Goal: Find contact information: Find contact information

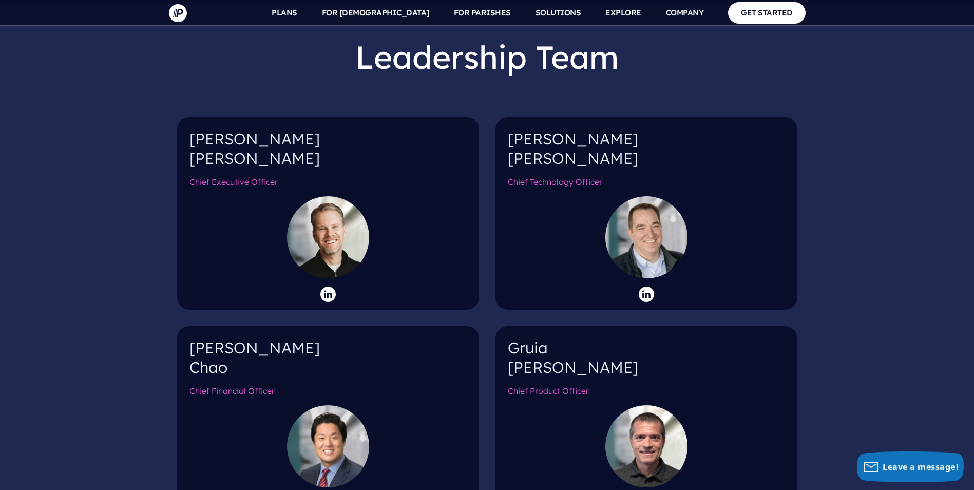
scroll to position [976, 0]
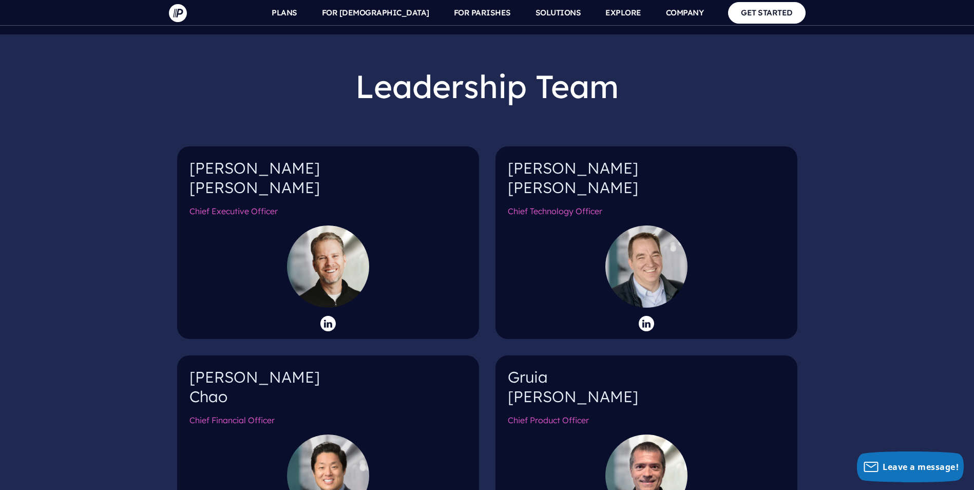
click at [216, 159] on h4 "Kenny Wyatt" at bounding box center [327, 182] width 277 height 47
click at [220, 205] on h6 "Chief Executive Officer" at bounding box center [327, 215] width 277 height 20
drag, startPoint x: 284, startPoint y: 201, endPoint x: 320, endPoint y: 203, distance: 36.0
click at [319, 205] on h6 "Chief Executive Officer" at bounding box center [327, 215] width 277 height 20
drag, startPoint x: 331, startPoint y: 233, endPoint x: 312, endPoint y: 255, distance: 28.8
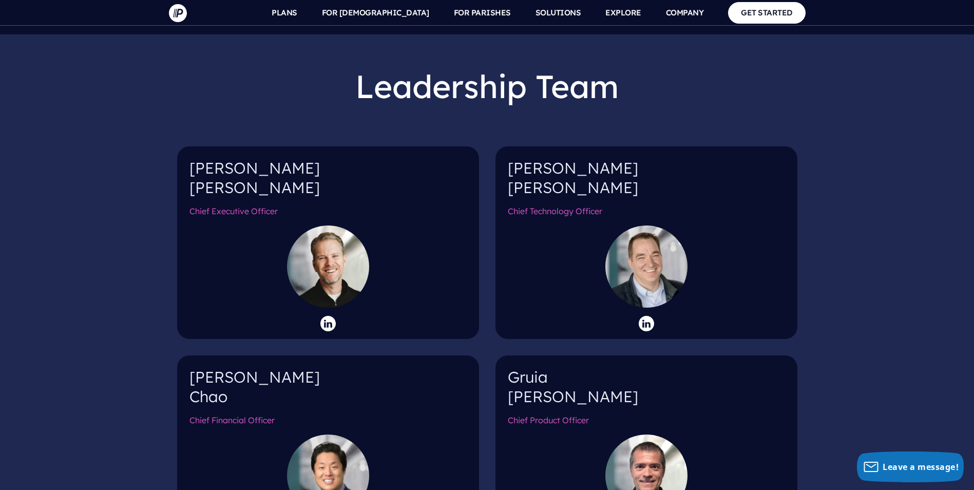
click at [330, 245] on div at bounding box center [328, 266] width 82 height 82
drag, startPoint x: 312, startPoint y: 255, endPoint x: 318, endPoint y: 275, distance: 20.8
click at [308, 266] on div at bounding box center [328, 266] width 82 height 82
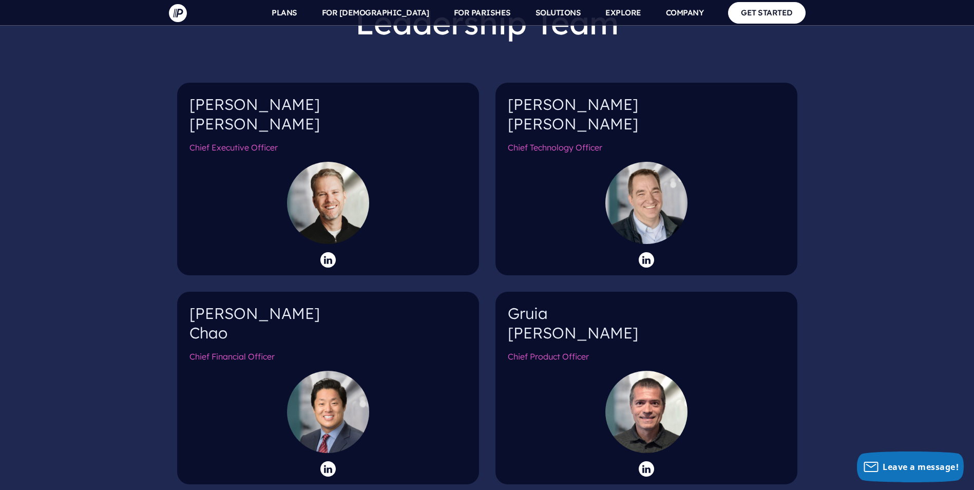
scroll to position [1027, 0]
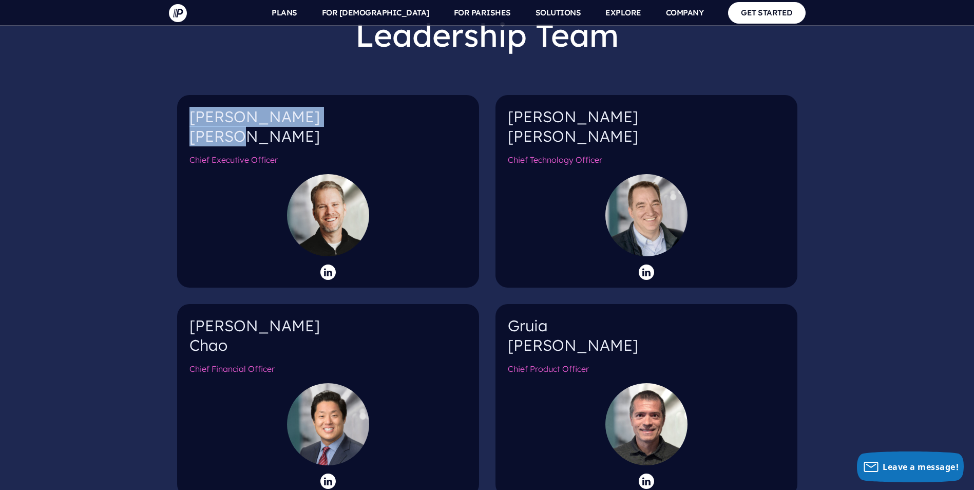
drag, startPoint x: 237, startPoint y: 122, endPoint x: 177, endPoint y: 95, distance: 66.2
click at [177, 95] on div "Kenny Wyatt Chief Executive Officer" at bounding box center [328, 191] width 302 height 193
copy h4 "Kenny Wyatt"
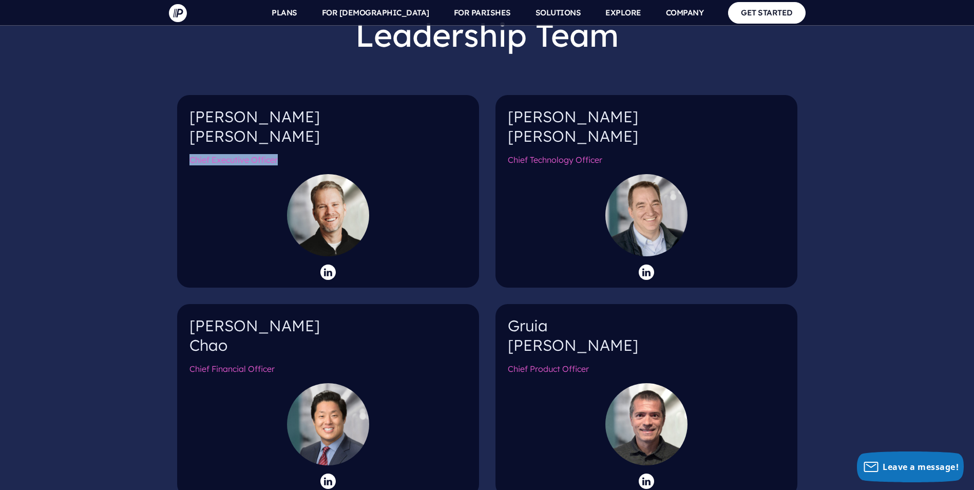
drag, startPoint x: 298, startPoint y: 140, endPoint x: 186, endPoint y: 141, distance: 111.9
click at [186, 141] on div "Kenny Wyatt Chief Executive Officer" at bounding box center [328, 191] width 302 height 193
copy h6 "Chief Executive Officer"
click at [323, 264] on icon at bounding box center [327, 271] width 15 height 15
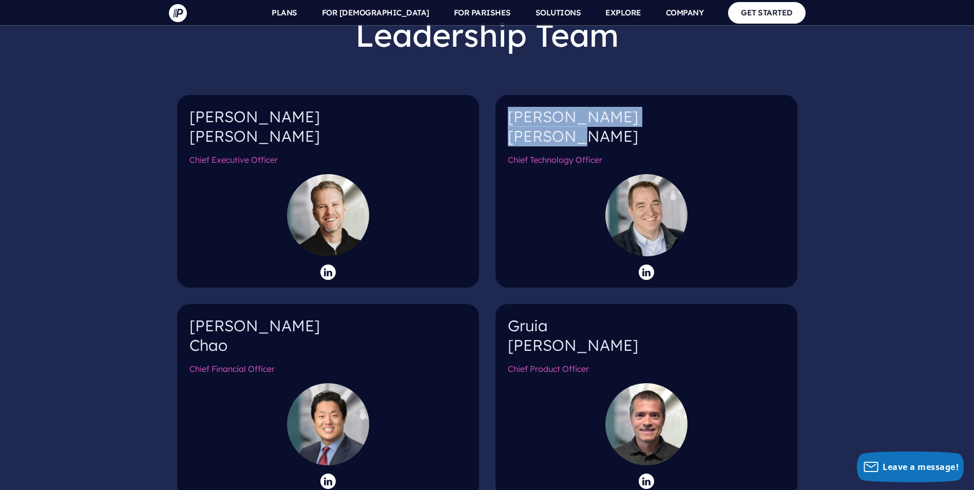
drag, startPoint x: 570, startPoint y: 118, endPoint x: 511, endPoint y: 100, distance: 61.6
click at [511, 107] on h4 "Aaron Senneff" at bounding box center [646, 130] width 277 height 47
copy h4 "Aaron Senneff"
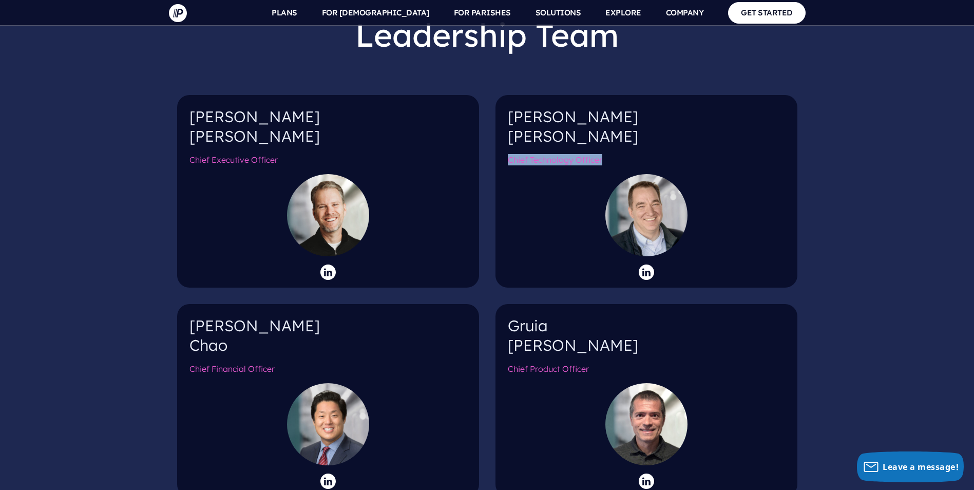
drag, startPoint x: 614, startPoint y: 139, endPoint x: 504, endPoint y: 138, distance: 109.9
click at [504, 138] on div "Aaron Senneff Chief Technology Officer" at bounding box center [646, 191] width 302 height 193
copy h6 "Chief Technology Officer"
click at [647, 264] on icon at bounding box center [646, 271] width 15 height 15
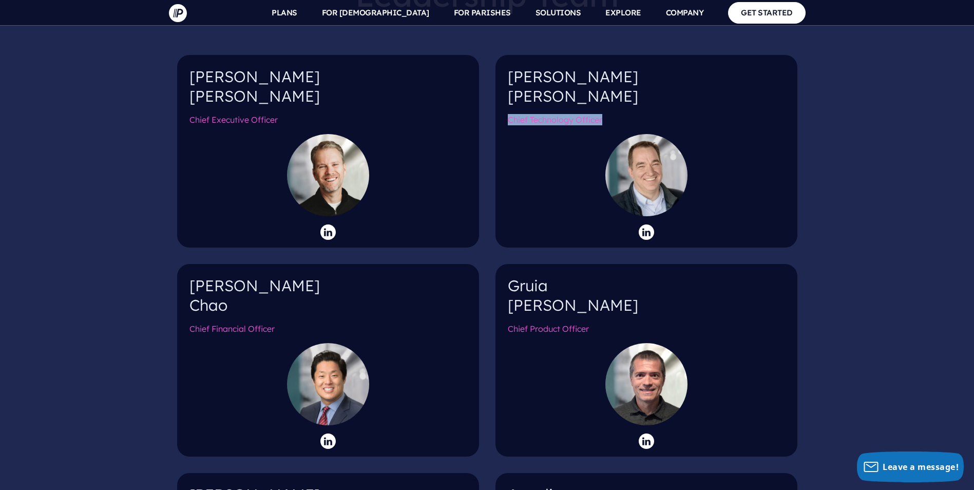
scroll to position [1232, 0]
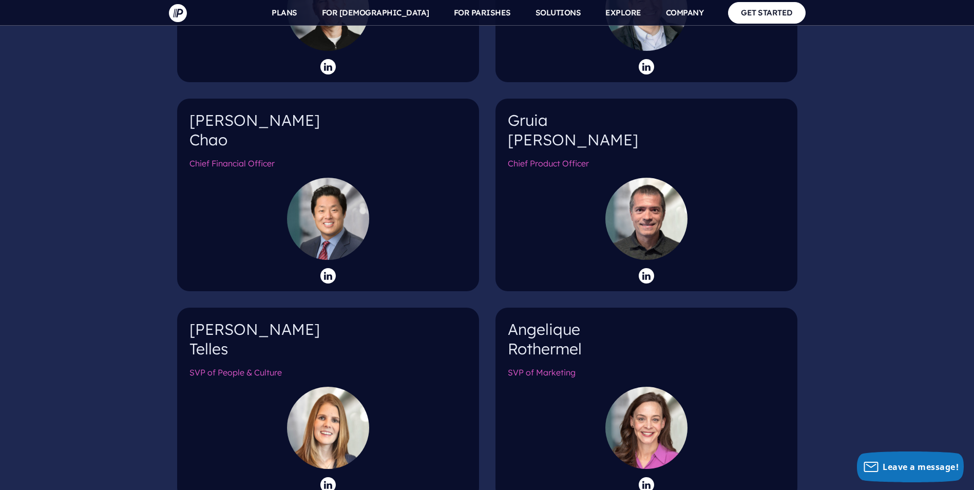
drag, startPoint x: 236, startPoint y: 124, endPoint x: 188, endPoint y: 108, distance: 50.8
click at [188, 108] on div "Burt Chao Chief Financial Officer" at bounding box center [328, 195] width 302 height 193
drag, startPoint x: 188, startPoint y: 108, endPoint x: 199, endPoint y: 113, distance: 11.9
copy h4 "Burt Chao"
drag, startPoint x: 278, startPoint y: 147, endPoint x: 183, endPoint y: 149, distance: 95.5
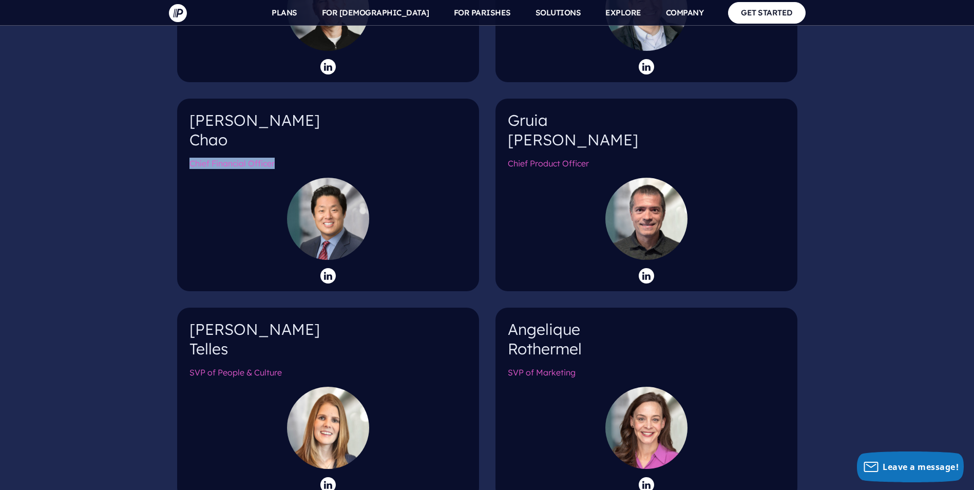
click at [183, 149] on div "Burt Chao Chief Financial Officer" at bounding box center [328, 195] width 302 height 193
copy h6 "Chief Financial Officer"
click at [324, 268] on icon at bounding box center [327, 275] width 15 height 15
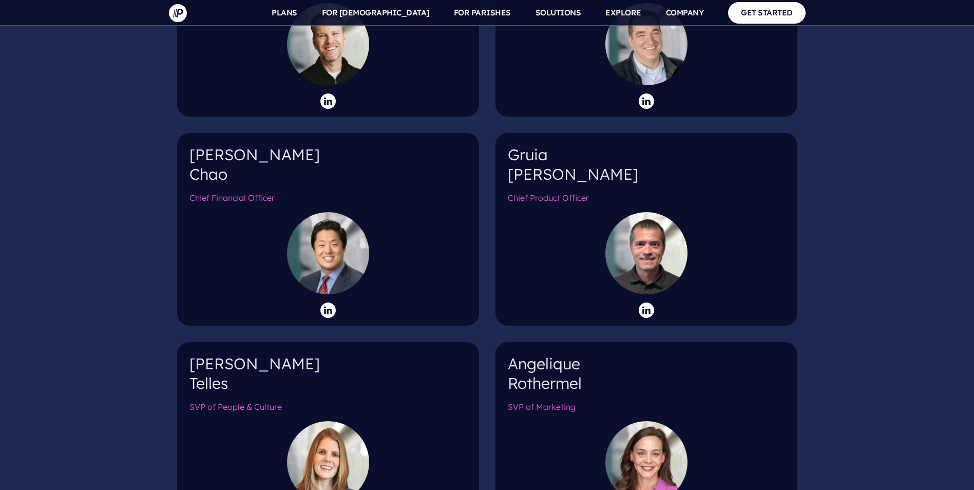
scroll to position [1232, 0]
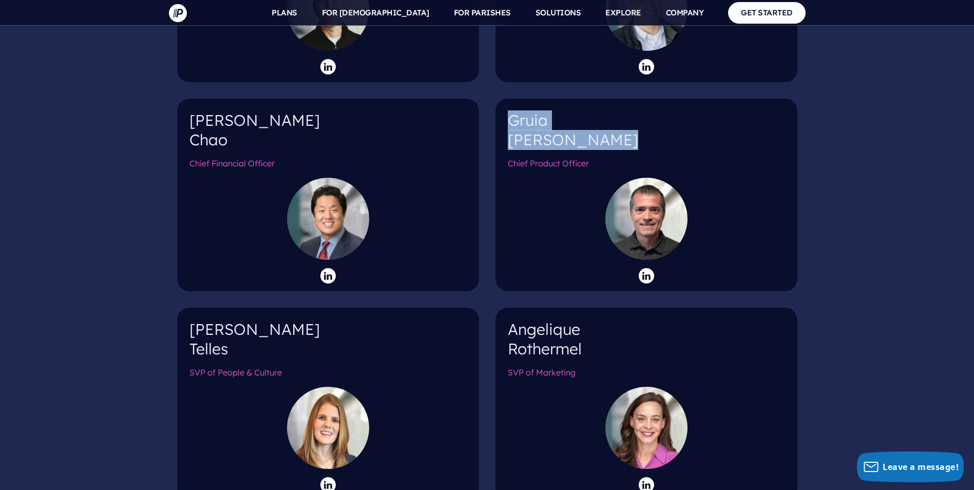
drag, startPoint x: 596, startPoint y: 123, endPoint x: 509, endPoint y: 104, distance: 88.3
click at [510, 111] on h4 "[PERSON_NAME] Pitigoi-[PERSON_NAME]" at bounding box center [646, 134] width 277 height 47
copy h4 "[PERSON_NAME] Pitigoi-[PERSON_NAME]"
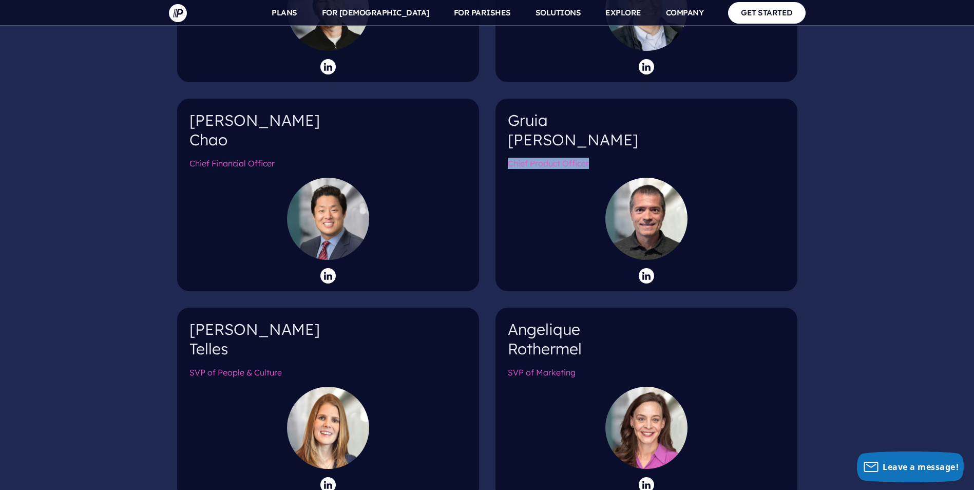
drag, startPoint x: 597, startPoint y: 141, endPoint x: 507, endPoint y: 141, distance: 89.9
click at [507, 141] on div "[PERSON_NAME] Pitigoi-[PERSON_NAME] Chief Product Officer" at bounding box center [646, 195] width 302 height 193
copy h6 "Chief Product Officer"
click at [645, 268] on icon at bounding box center [646, 275] width 15 height 15
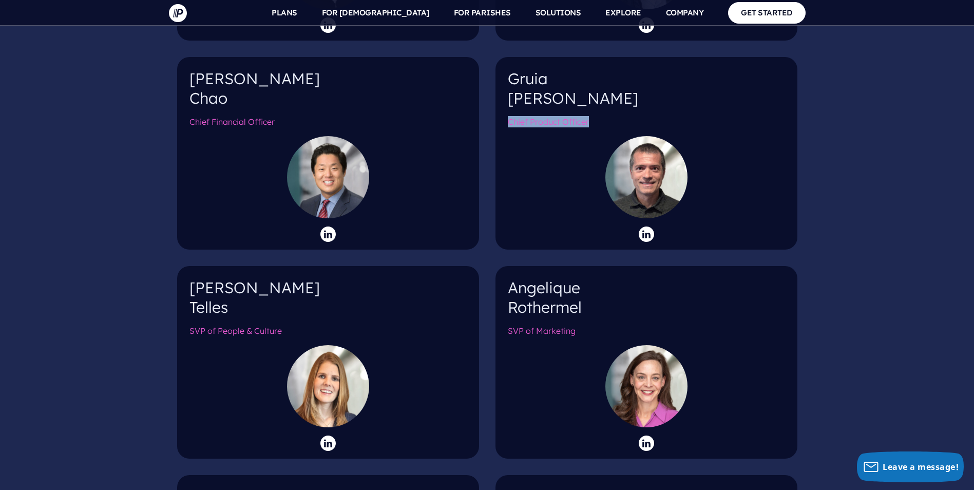
scroll to position [1386, 0]
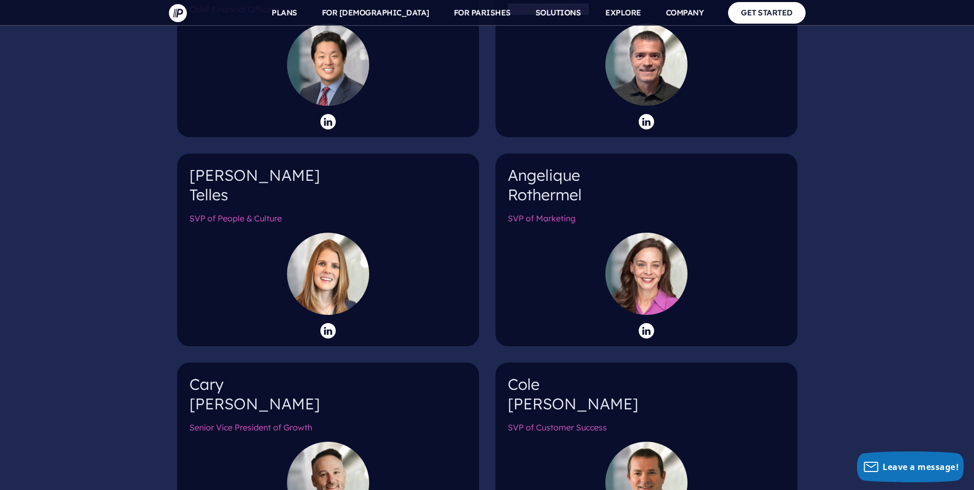
drag, startPoint x: 237, startPoint y: 176, endPoint x: 188, endPoint y: 160, distance: 51.3
click at [188, 160] on div "[PERSON_NAME] SVP of People & Culture" at bounding box center [328, 250] width 302 height 193
copy h4 "[PERSON_NAME]"
drag, startPoint x: 290, startPoint y: 199, endPoint x: 170, endPoint y: 198, distance: 119.6
click at [170, 198] on div "[PERSON_NAME] SVP of People & Culture" at bounding box center [328, 249] width 318 height 209
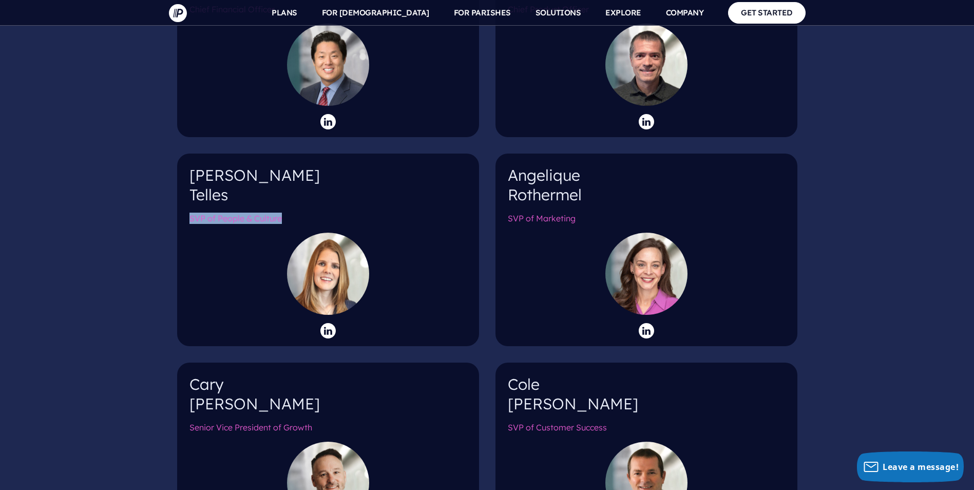
copy h6 "SVP of People & Culture"
click at [325, 323] on icon at bounding box center [327, 330] width 15 height 15
drag, startPoint x: 586, startPoint y: 175, endPoint x: 512, endPoint y: 159, distance: 76.2
click at [512, 166] on h4 "[PERSON_NAME]" at bounding box center [646, 189] width 277 height 47
copy h4 "[PERSON_NAME]"
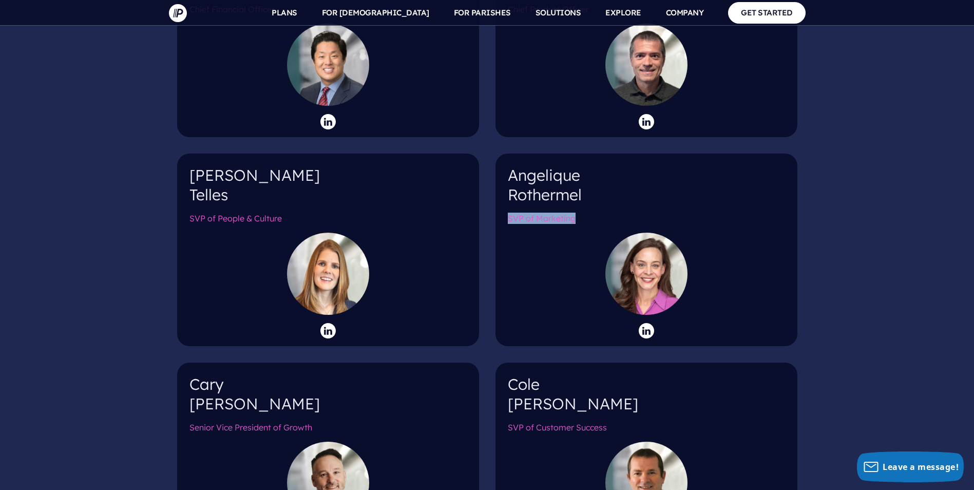
drag, startPoint x: 588, startPoint y: 199, endPoint x: 492, endPoint y: 194, distance: 95.6
click at [492, 194] on div "[PERSON_NAME] SVP of Marketing" at bounding box center [646, 249] width 318 height 209
copy h6 "SVP of Marketing"
click at [644, 323] on icon at bounding box center [646, 330] width 15 height 15
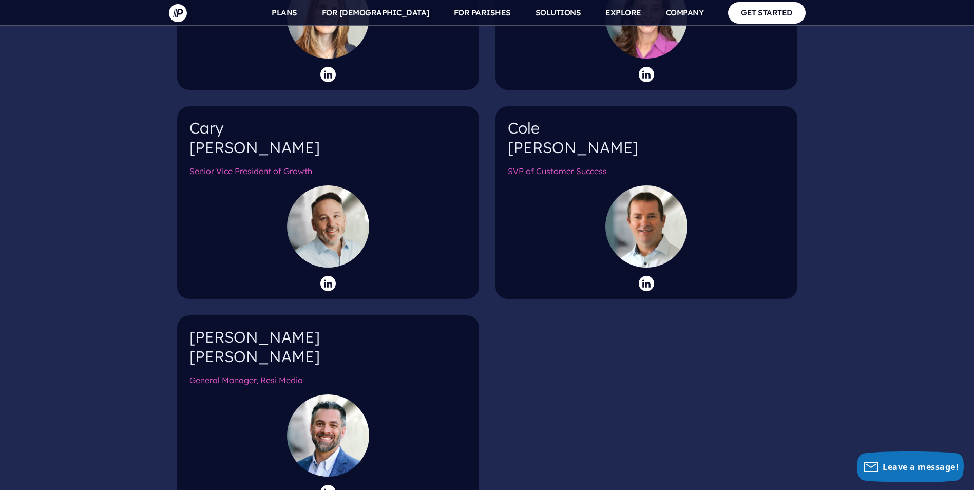
scroll to position [1643, 0]
drag, startPoint x: 237, startPoint y: 127, endPoint x: 188, endPoint y: 112, distance: 51.2
click at [188, 112] on div "[PERSON_NAME] Senior Vice President of Growth" at bounding box center [328, 202] width 302 height 193
copy h4 "[PERSON_NAME]"
drag, startPoint x: 329, startPoint y: 149, endPoint x: 191, endPoint y: 151, distance: 137.6
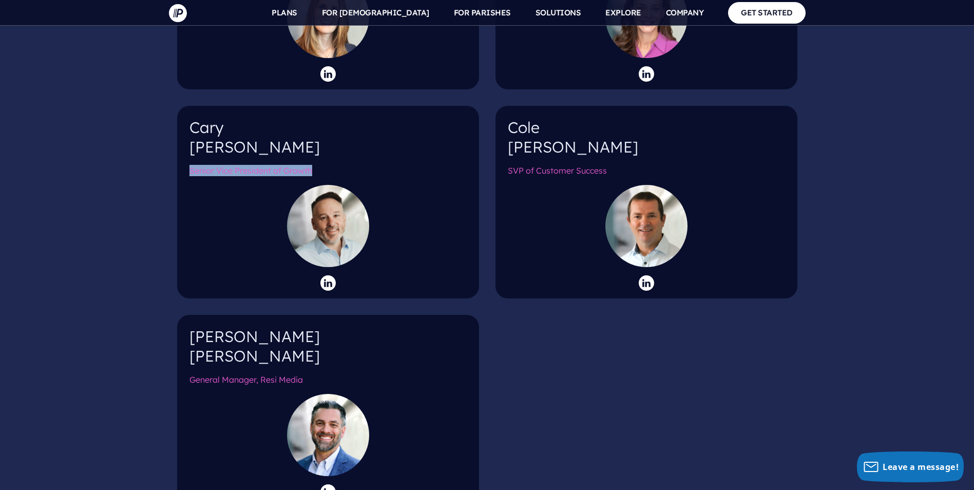
click at [191, 165] on h6 "Senior Vice President of Growth" at bounding box center [327, 175] width 277 height 20
copy h6 "Senior Vice President of Growth"
click at [324, 275] on icon at bounding box center [327, 282] width 15 height 15
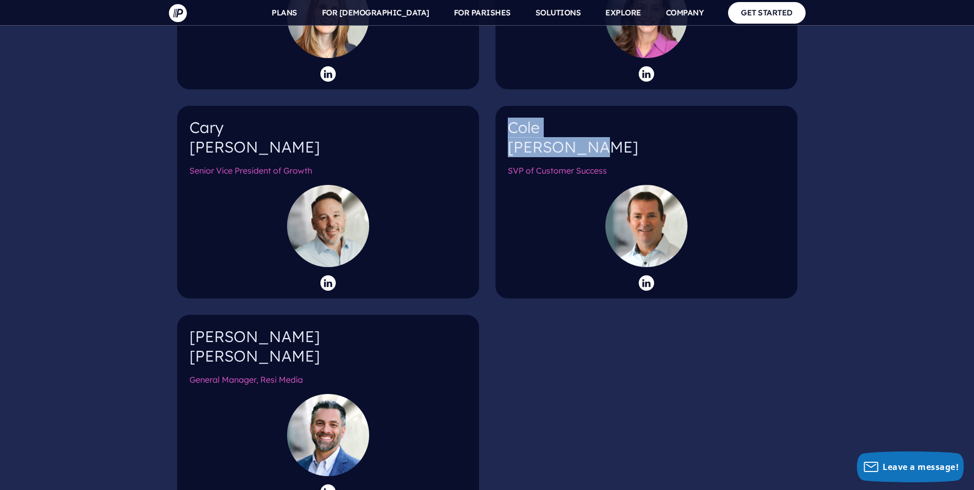
drag, startPoint x: 582, startPoint y: 125, endPoint x: 510, endPoint y: 112, distance: 72.4
click at [510, 118] on h4 "[PERSON_NAME]" at bounding box center [646, 141] width 277 height 47
copy h4 "[PERSON_NAME]"
drag, startPoint x: 610, startPoint y: 152, endPoint x: 510, endPoint y: 147, distance: 100.8
click at [510, 165] on h6 "SVP of Customer Success" at bounding box center [646, 175] width 277 height 20
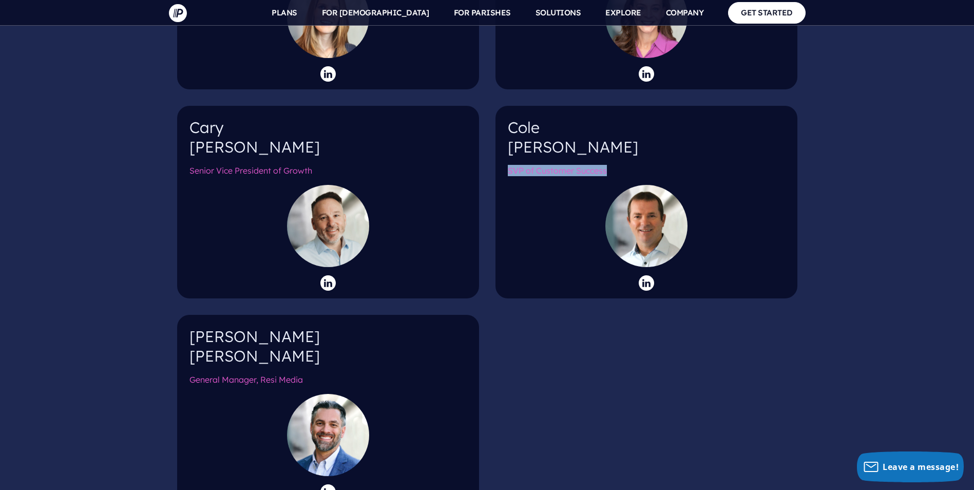
copy h6 "SVP of Customer Success"
click at [647, 275] on icon at bounding box center [646, 282] width 15 height 15
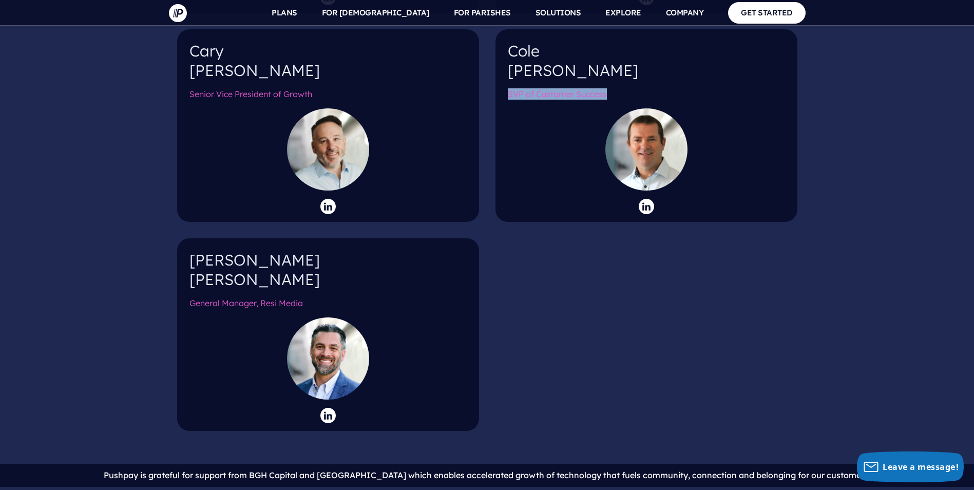
scroll to position [1746, 0]
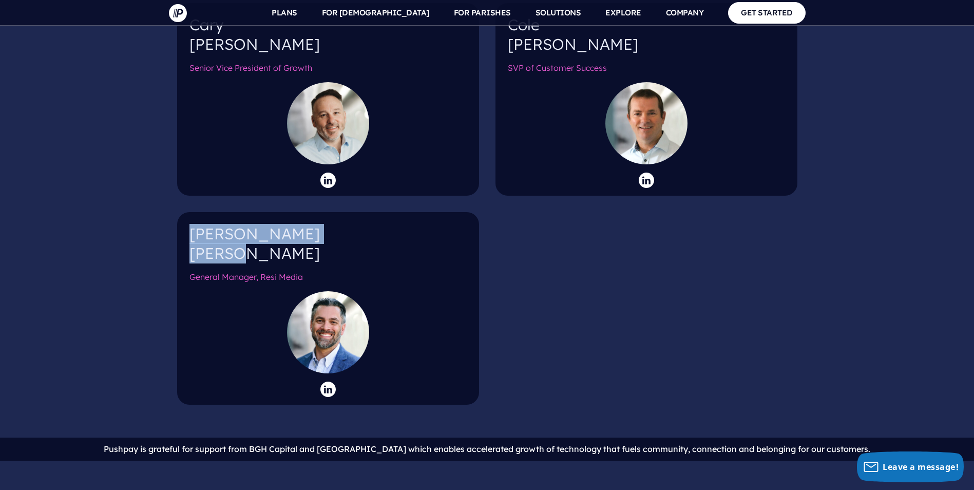
drag, startPoint x: 226, startPoint y: 234, endPoint x: 187, endPoint y: 216, distance: 43.4
click at [187, 216] on div "[PERSON_NAME] General Manager, Resi Media" at bounding box center [328, 308] width 302 height 193
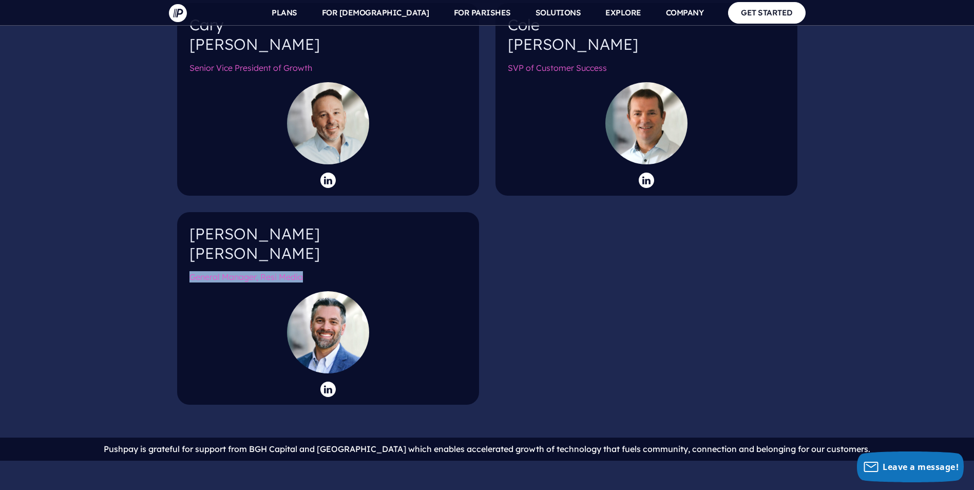
drag, startPoint x: 310, startPoint y: 255, endPoint x: 183, endPoint y: 253, distance: 127.3
click at [183, 253] on div "[PERSON_NAME] General Manager, Resi Media" at bounding box center [328, 308] width 302 height 193
click at [325, 361] on div "[PERSON_NAME] General Manager, Resi Media" at bounding box center [328, 308] width 302 height 193
click at [328, 381] on icon at bounding box center [327, 388] width 15 height 15
click at [641, 173] on icon at bounding box center [646, 180] width 15 height 15
